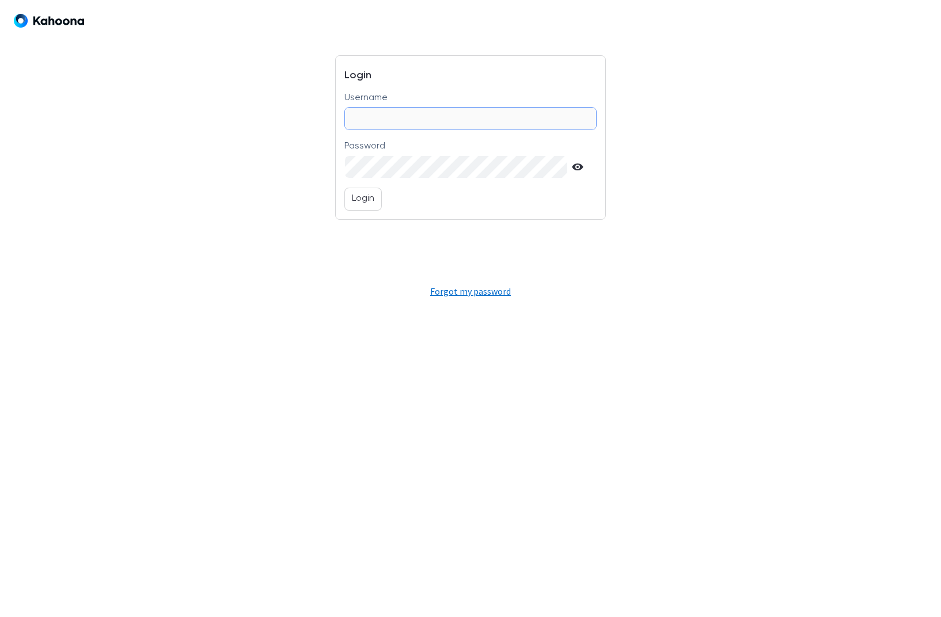
click at [439, 119] on input "Username" at bounding box center [470, 119] width 250 height 22
type input "*"
type input "**********"
click at [357, 209] on button "Login" at bounding box center [362, 199] width 37 height 23
click at [372, 200] on p "Login" at bounding box center [363, 199] width 22 height 15
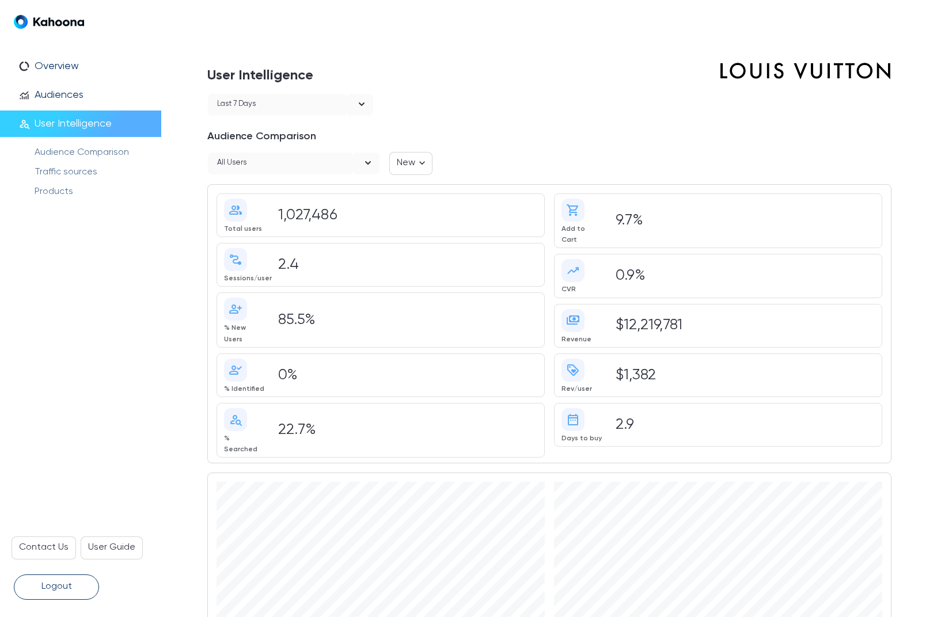
click at [483, 163] on div "New" at bounding box center [439, 163] width 101 height 23
click at [260, 157] on div "All users" at bounding box center [280, 164] width 145 height 22
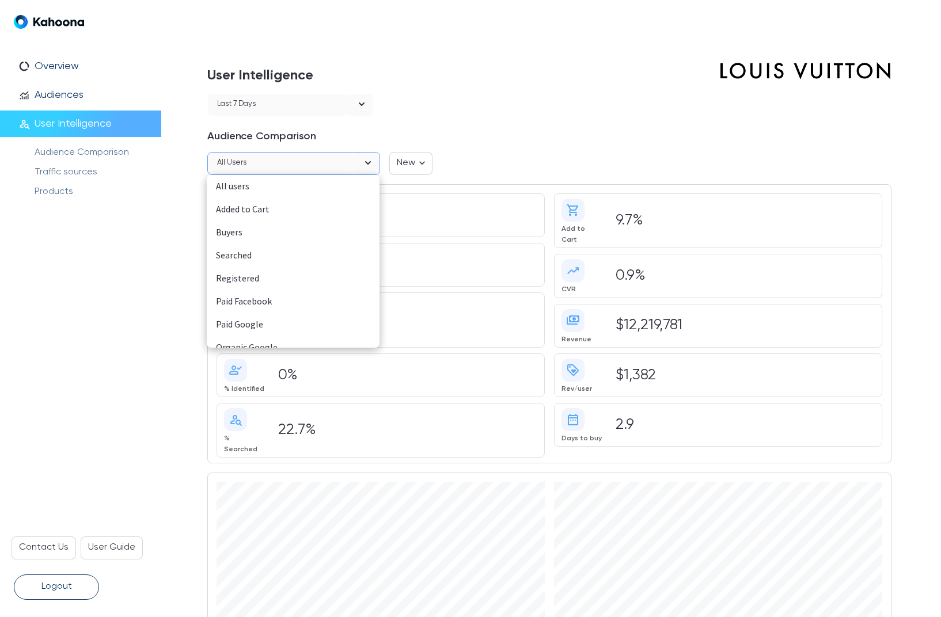
scroll to position [150, 0]
click at [235, 313] on div "Gifters" at bounding box center [293, 313] width 154 height 15
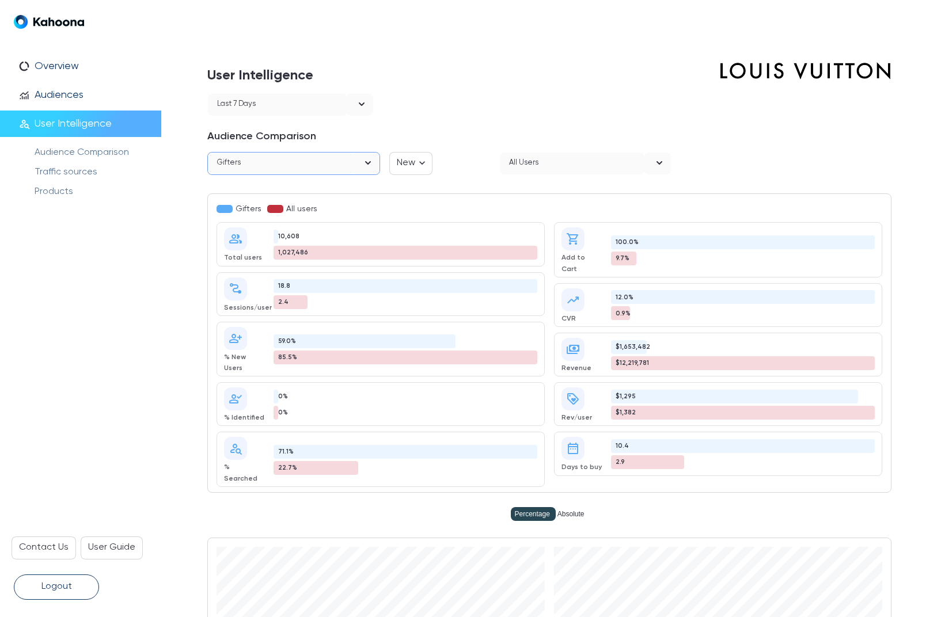
scroll to position [0, 0]
click at [324, 108] on div "Last 7 days" at bounding box center [277, 105] width 139 height 22
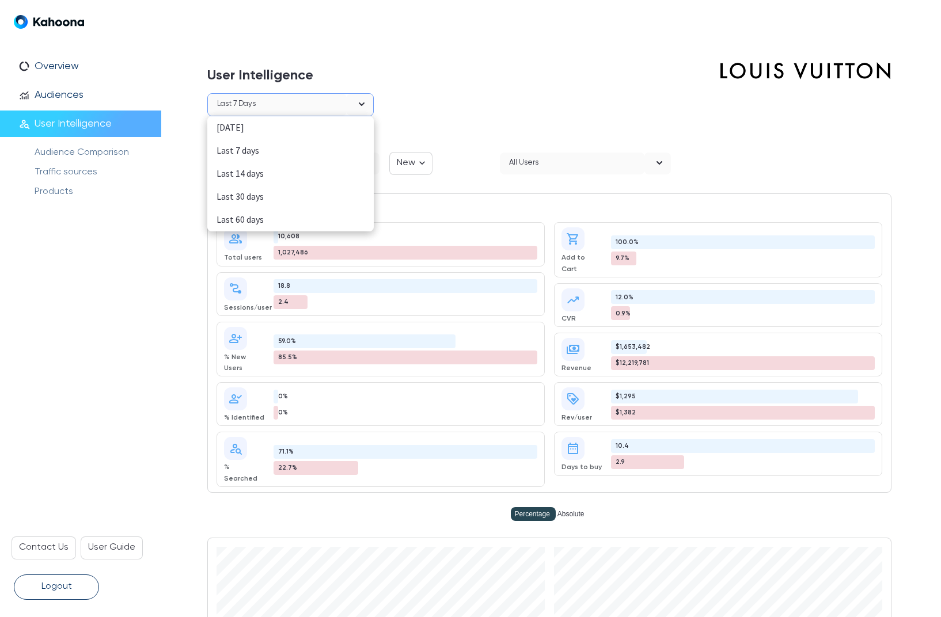
click at [244, 196] on div "Last 30 days" at bounding box center [290, 196] width 148 height 15
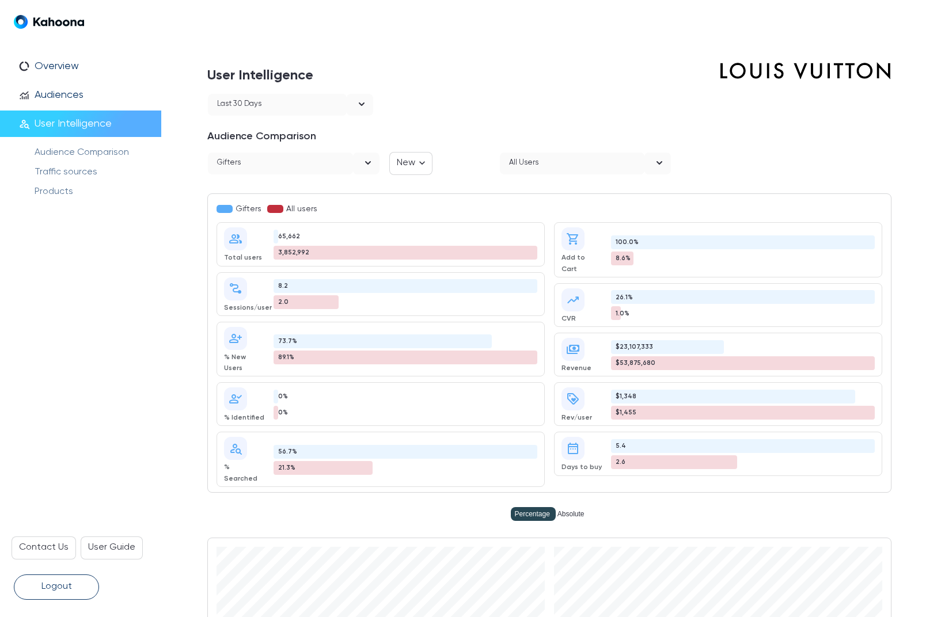
click at [390, 109] on div at bounding box center [637, 104] width 508 height 23
